Goal: Task Accomplishment & Management: Complete application form

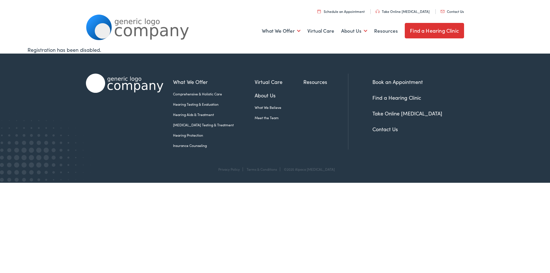
click at [444, 13] on link "Contact Us" at bounding box center [452, 11] width 23 height 5
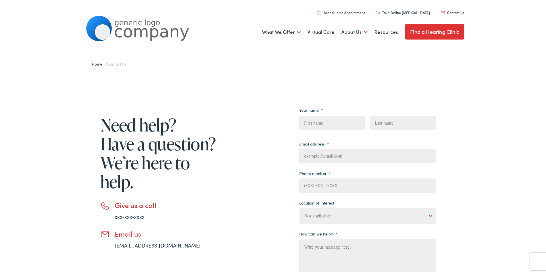
click at [354, 129] on span "First" at bounding box center [334, 123] width 70 height 18
click at [329, 118] on input "First" at bounding box center [332, 122] width 66 height 14
type input "Maureen"
type input "Rucker"
type input "Maureenrucker@theprofessionalprofiles.com"
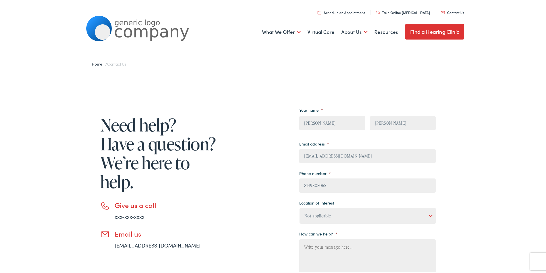
type input "(814) 980-5065"
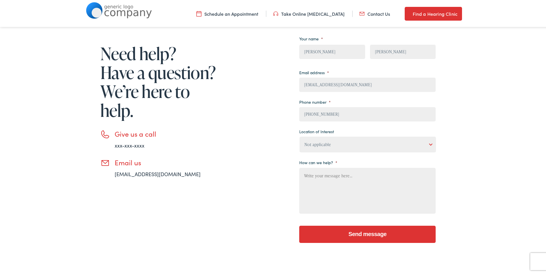
scroll to position [76, 0]
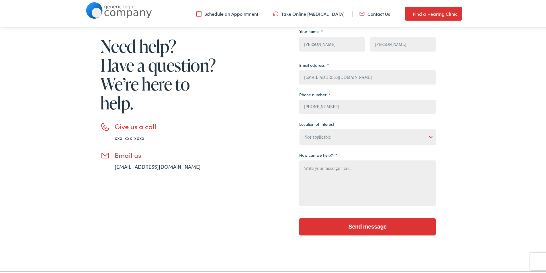
click at [334, 134] on select "Not applicable Estes Audiology, Seguin Estes Audiology, San Antonio Estes Audio…" at bounding box center [367, 136] width 136 height 16
select select "Estes Audiology, San Antonio"
click at [299, 128] on select "Not applicable Estes Audiology, Seguin Estes Audiology, San Antonio Estes Audio…" at bounding box center [367, 136] width 136 height 16
click at [333, 196] on textarea "How can we help? *" at bounding box center [367, 182] width 136 height 46
paste textarea "Wikipedia is considered to be the World’s most significant tool for reference m…"
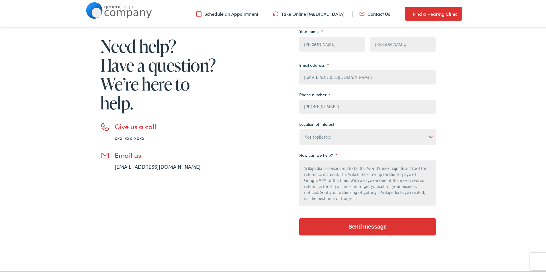
scroll to position [61, 0]
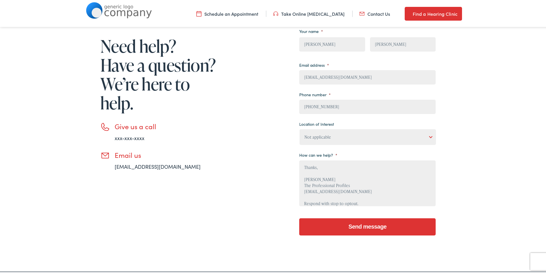
type textarea "Wikipedia is considered to be the World’s most significant tool for reference m…"
click at [384, 227] on input "Send message" at bounding box center [367, 225] width 136 height 17
